Goal: Communication & Community: Answer question/provide support

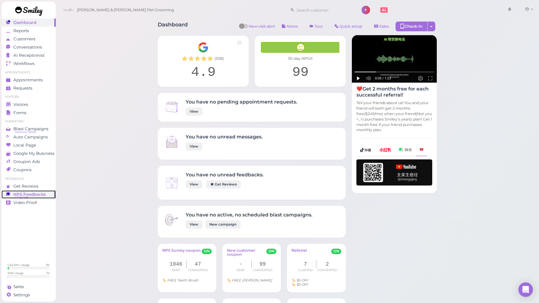
click at [28, 194] on span "NPS Feedbacks" at bounding box center [29, 194] width 32 height 5
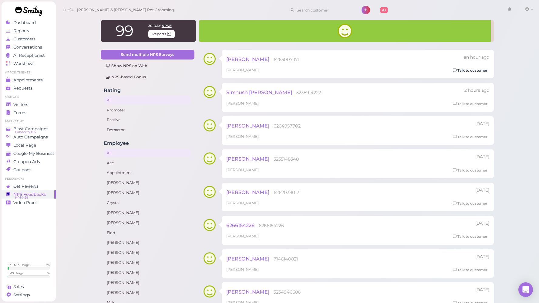
click at [481, 69] on link "Talk to customer" at bounding box center [470, 70] width 38 height 6
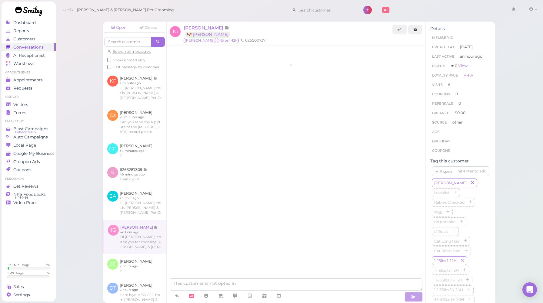
scroll to position [833, 0]
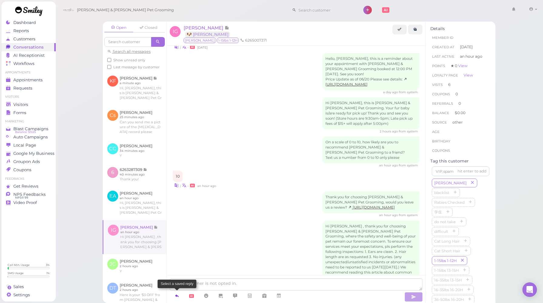
click at [179, 295] on icon at bounding box center [177, 295] width 5 height 6
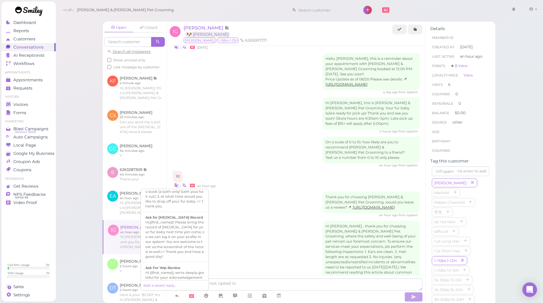
scroll to position [192, 0]
click at [172, 269] on div "Hi {{first_name}}, we're deeply grateful for your acknowledgement of our effort…" at bounding box center [174, 285] width 59 height 34
type textarea "Hi {{first_name}}, we're deeply grateful for your acknowledgement of our effort…"
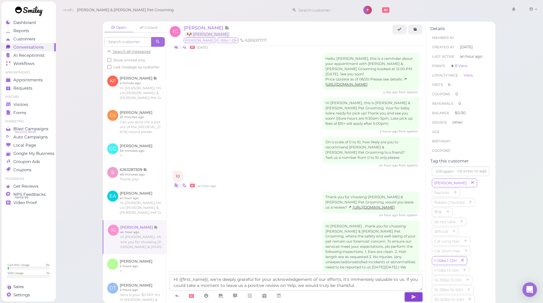
click at [414, 297] on icon "button" at bounding box center [413, 296] width 5 height 6
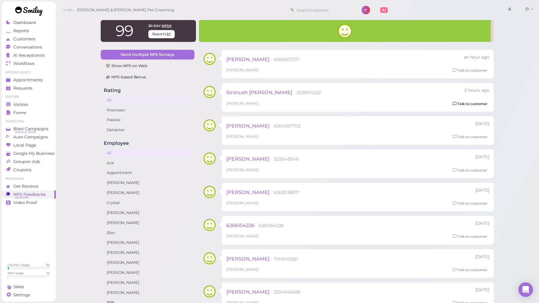
click at [484, 105] on link "Talk to customer" at bounding box center [470, 104] width 38 height 6
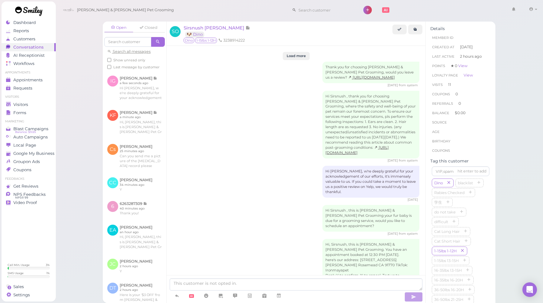
scroll to position [1005, 0]
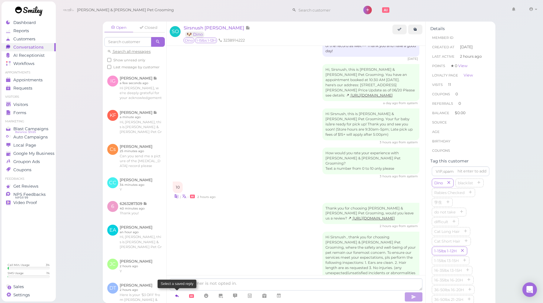
click at [178, 296] on icon at bounding box center [177, 295] width 5 height 6
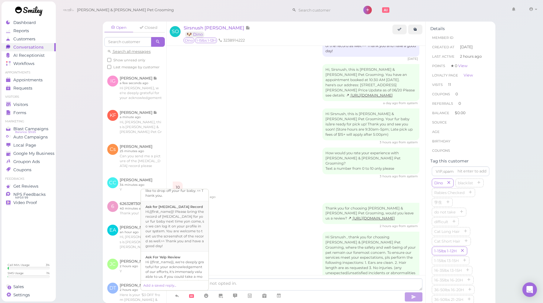
scroll to position [222, 0]
click at [172, 243] on div "Hi {{first_name}}, we're deeply grateful for your acknowledgement of our effort…" at bounding box center [174, 256] width 59 height 34
type textarea "Hi {{first_name}}, we're deeply grateful for your acknowledgement of our effort…"
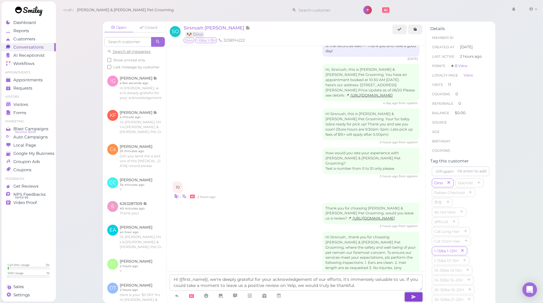
click at [413, 299] on icon "button" at bounding box center [413, 296] width 5 height 6
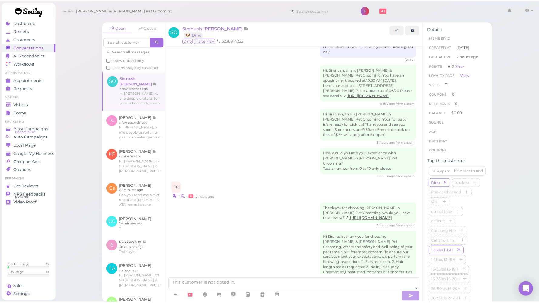
scroll to position [1040, 0]
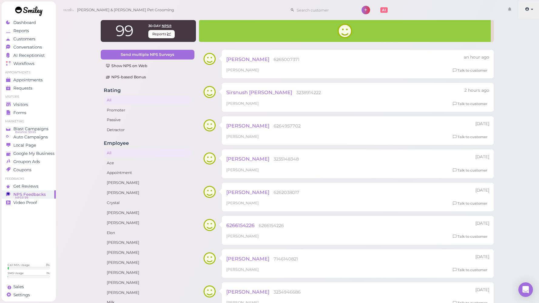
click at [526, 8] on icon at bounding box center [527, 8] width 4 height 5
click at [504, 48] on link "Logout" at bounding box center [518, 45] width 42 height 7
